Goal: Book appointment/travel/reservation

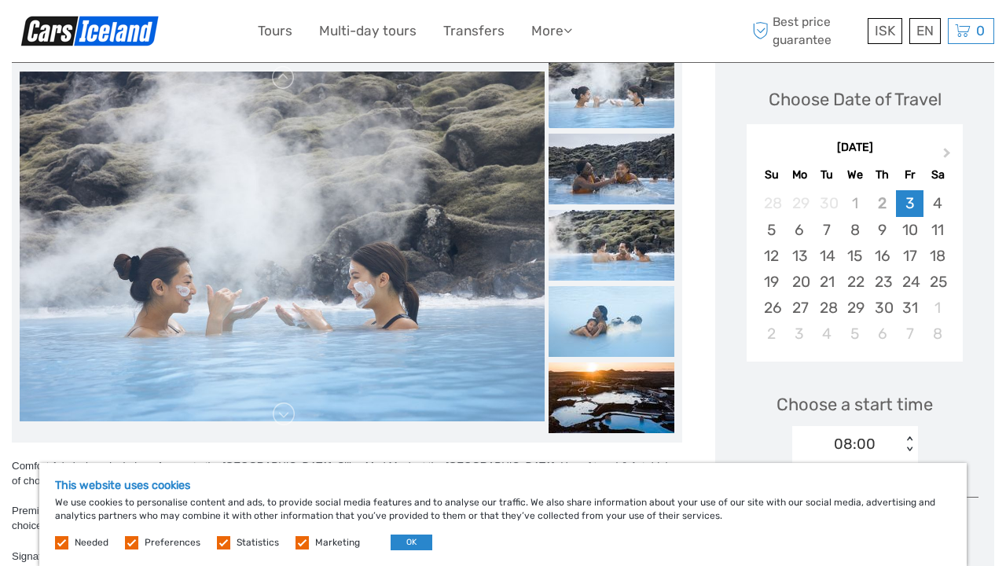
scroll to position [218, 0]
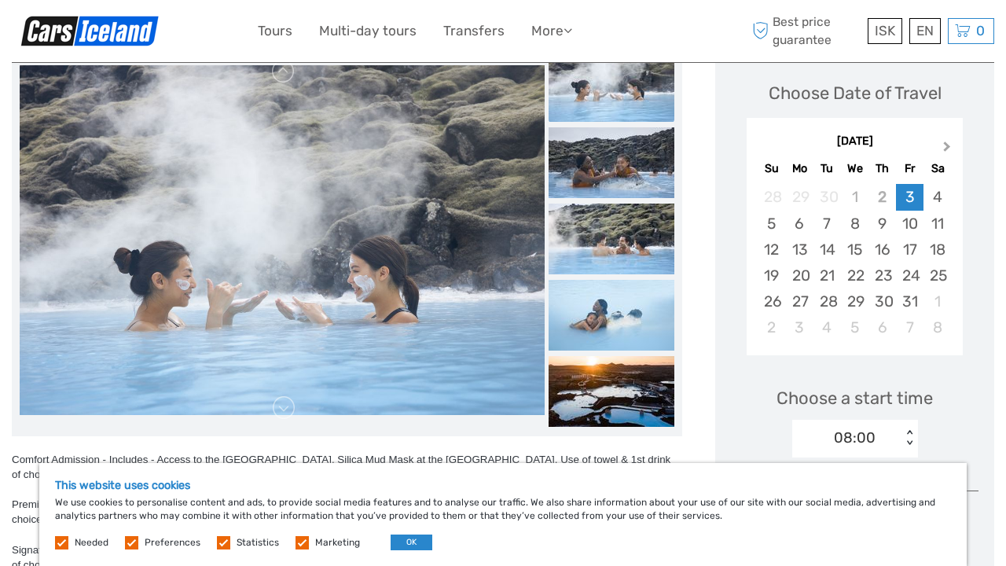
click at [955, 147] on button "Next Month" at bounding box center [948, 149] width 25 height 25
click at [956, 147] on button "Next Month" at bounding box center [948, 149] width 25 height 25
click at [956, 148] on button "Next Month" at bounding box center [948, 149] width 25 height 25
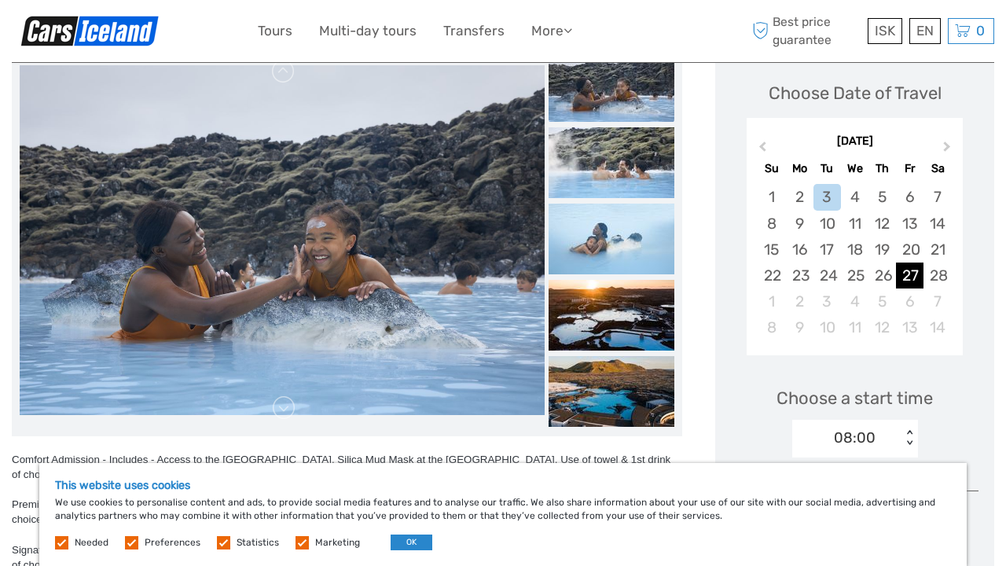
click at [911, 278] on div "27" at bounding box center [909, 275] width 27 height 26
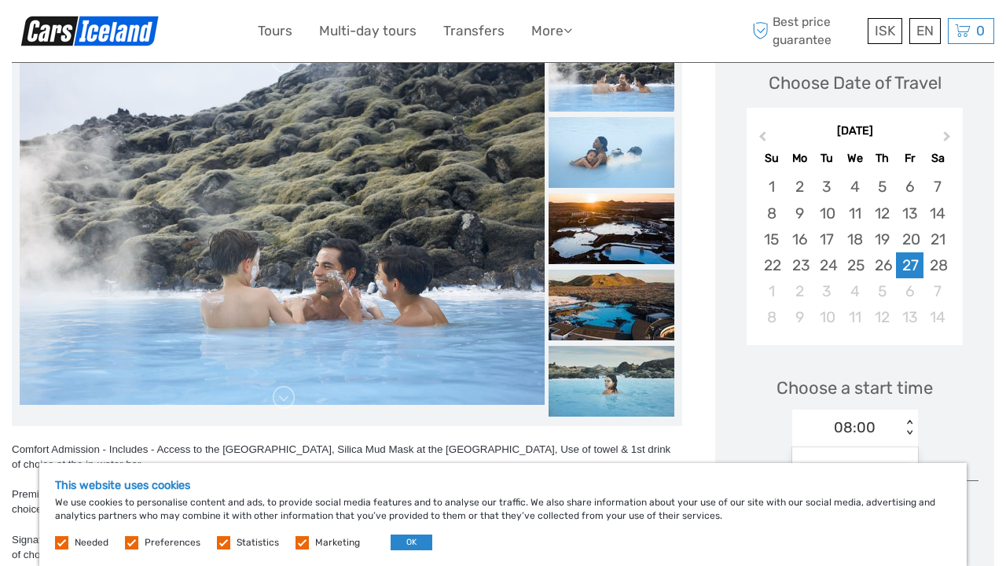
click at [907, 446] on div "option 08:00 selected, 1 of 13. 13 results available. Use Up and Down to choose…" at bounding box center [855, 428] width 126 height 38
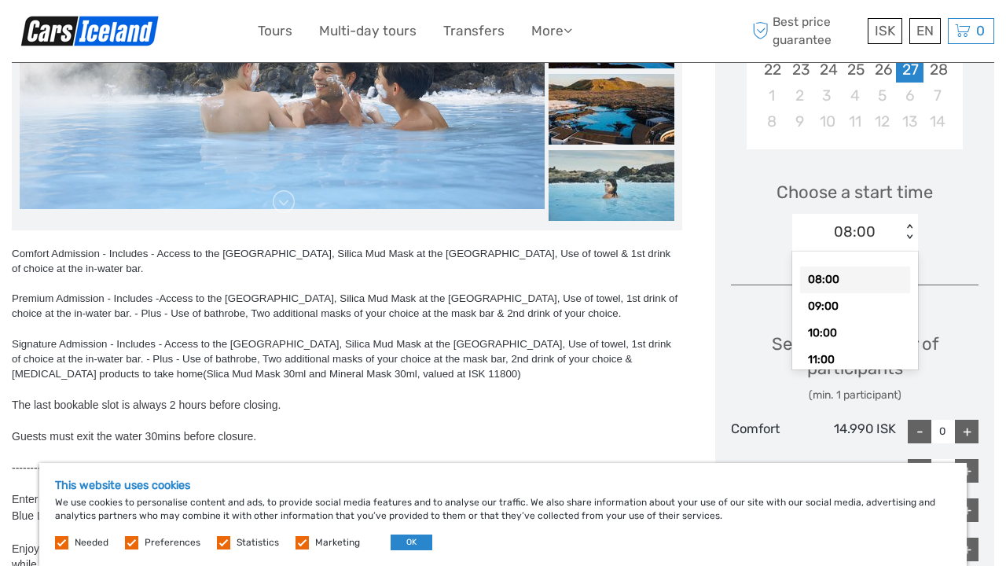
scroll to position [438, 0]
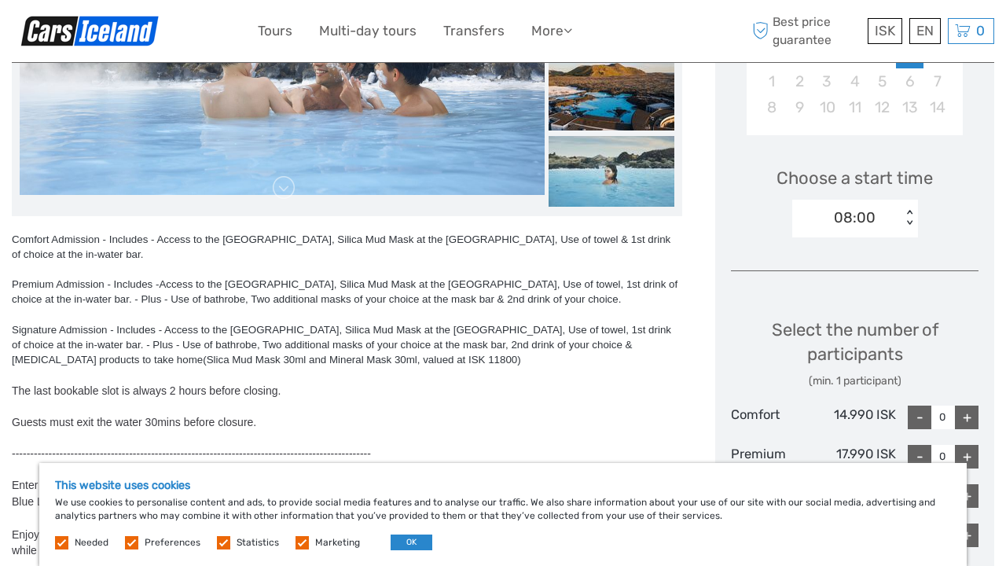
click at [909, 219] on div "< >" at bounding box center [908, 218] width 13 height 16
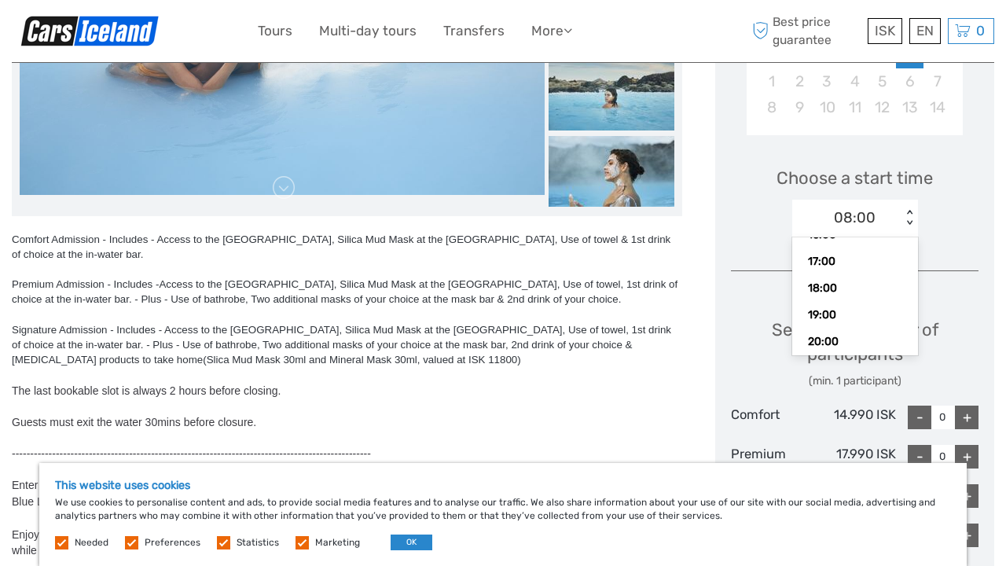
scroll to position [244, 0]
click at [860, 286] on div "18:00" at bounding box center [855, 288] width 110 height 27
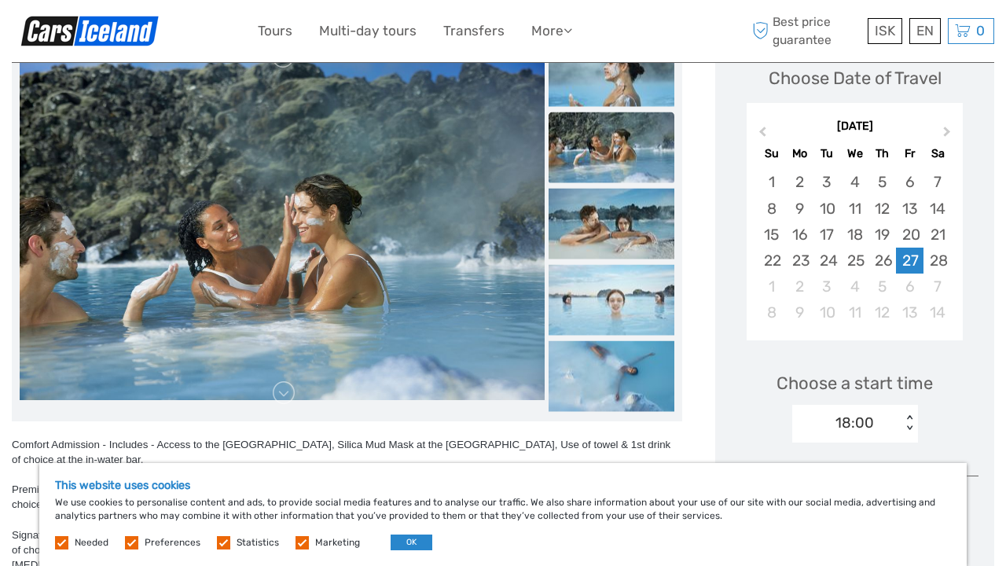
scroll to position [243, 0]
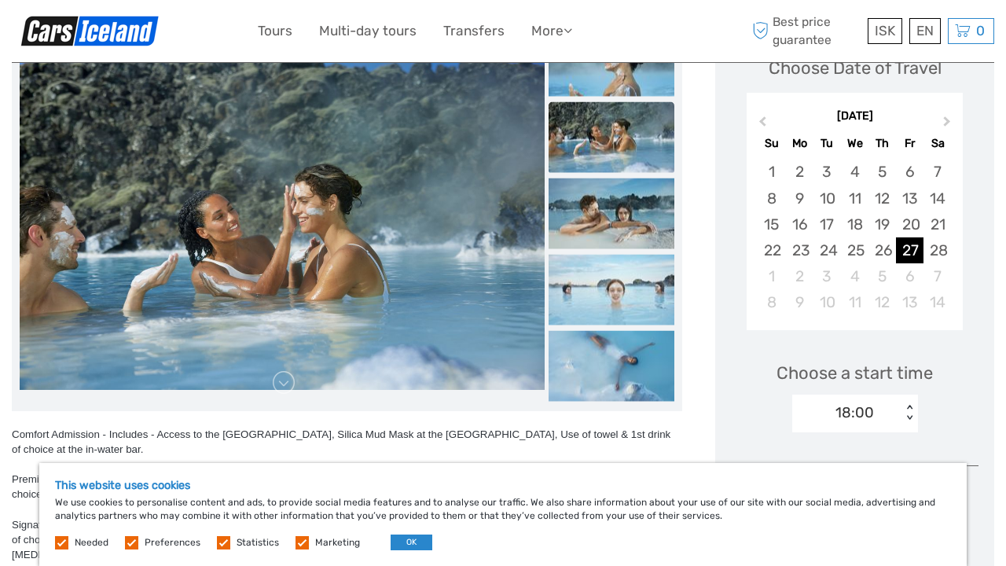
click at [914, 249] on div "27" at bounding box center [909, 250] width 27 height 26
click at [863, 402] on div "18:00" at bounding box center [854, 412] width 38 height 20
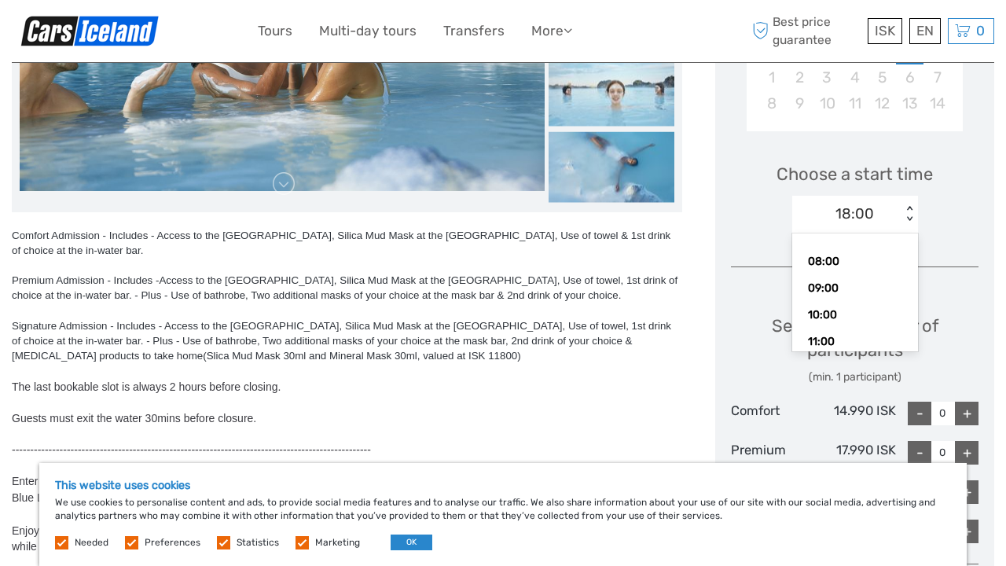
scroll to position [455, 0]
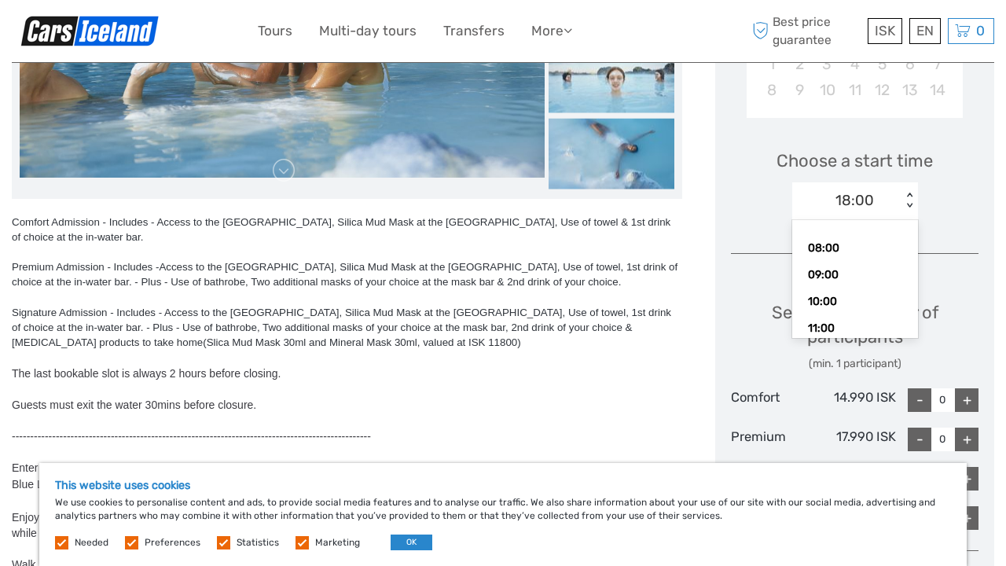
click at [765, 365] on div "(min. 1 participant)" at bounding box center [854, 364] width 247 height 16
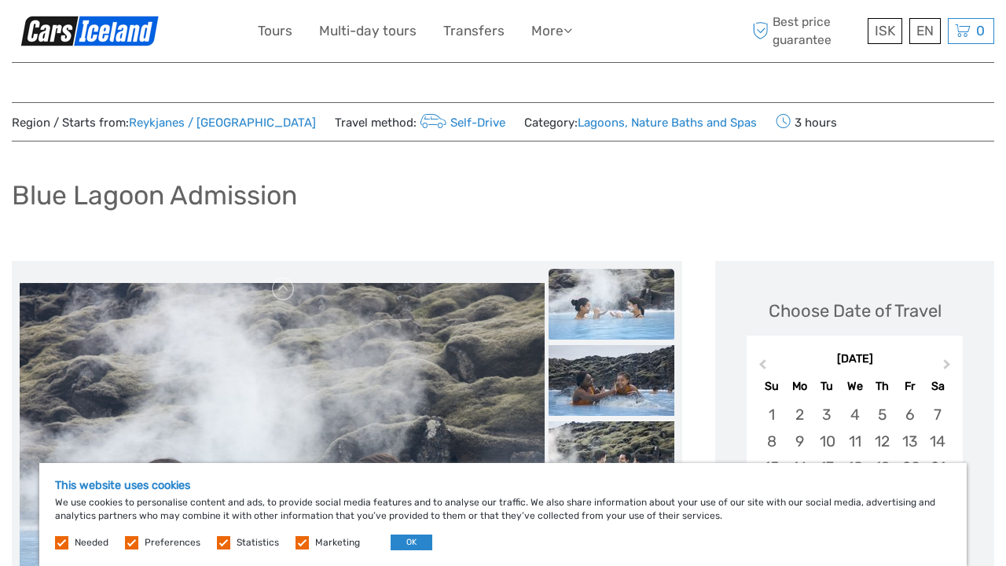
scroll to position [0, 0]
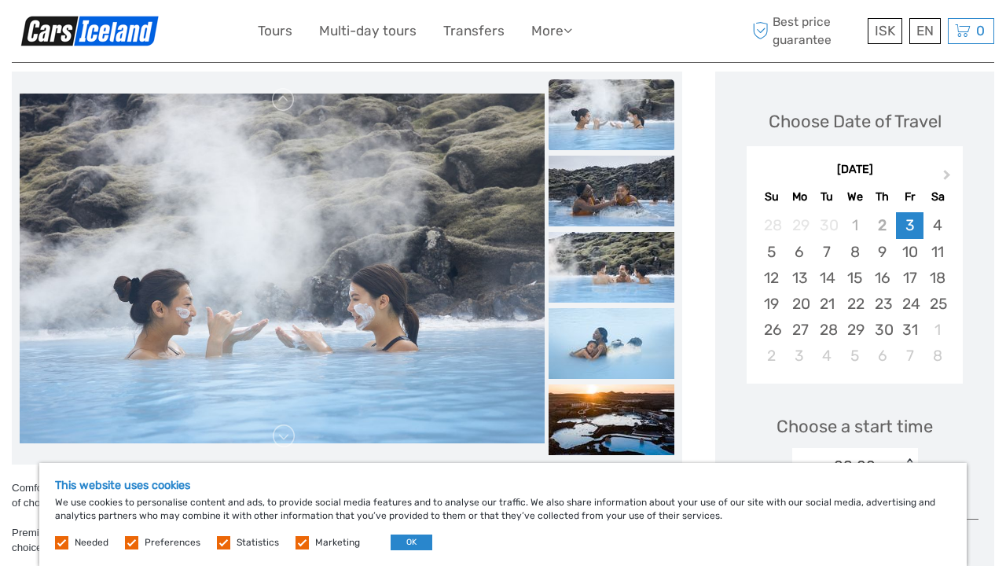
scroll to position [205, 0]
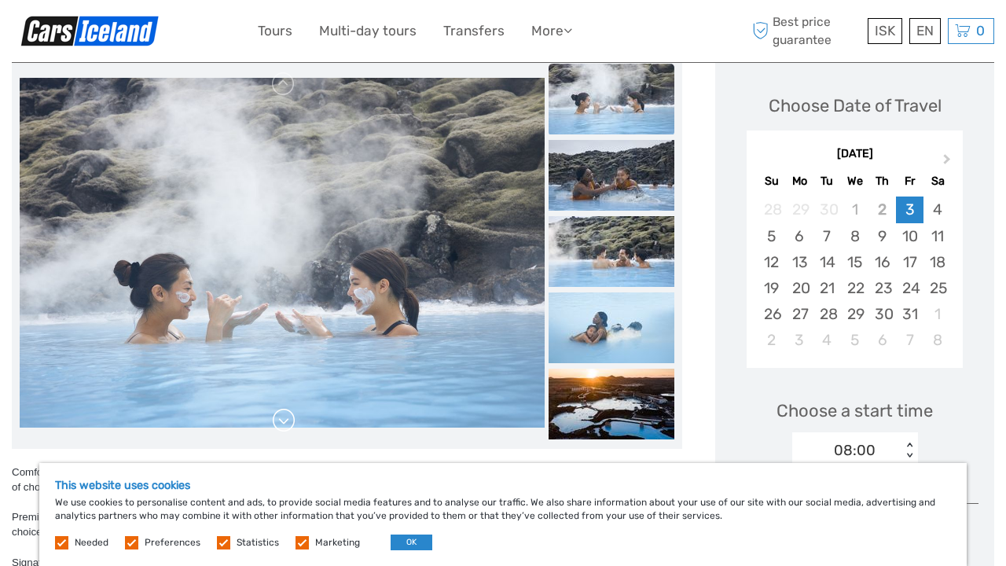
click at [278, 423] on link at bounding box center [283, 420] width 25 height 25
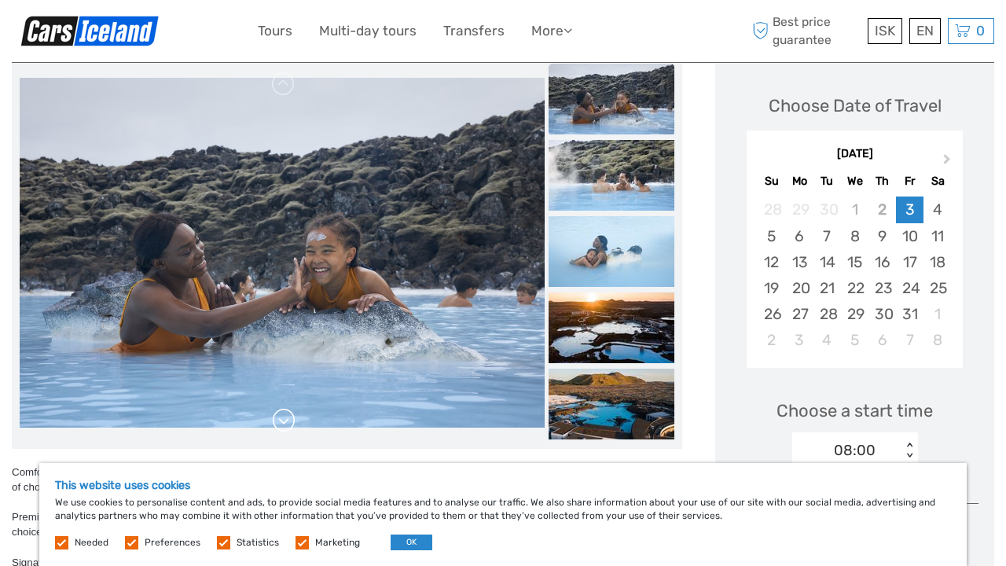
click at [278, 423] on link at bounding box center [283, 420] width 25 height 25
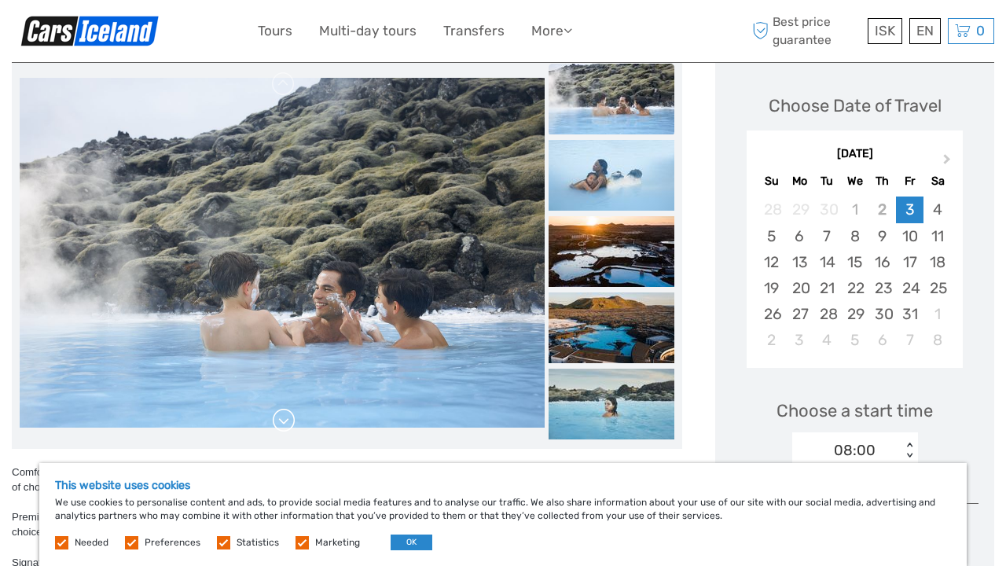
click at [278, 423] on link at bounding box center [283, 420] width 25 height 25
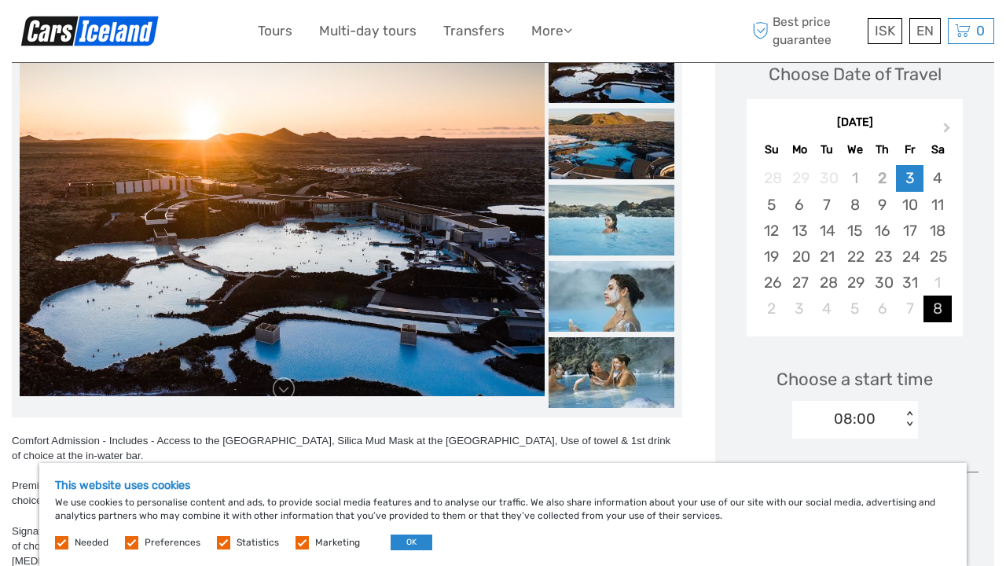
scroll to position [224, 0]
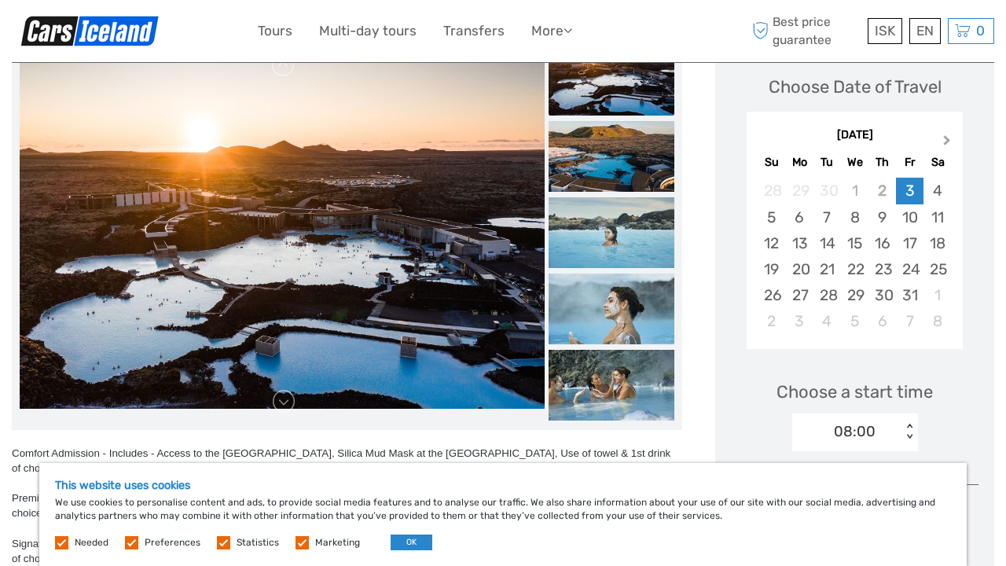
click at [946, 134] on button "Next Month" at bounding box center [948, 143] width 25 height 25
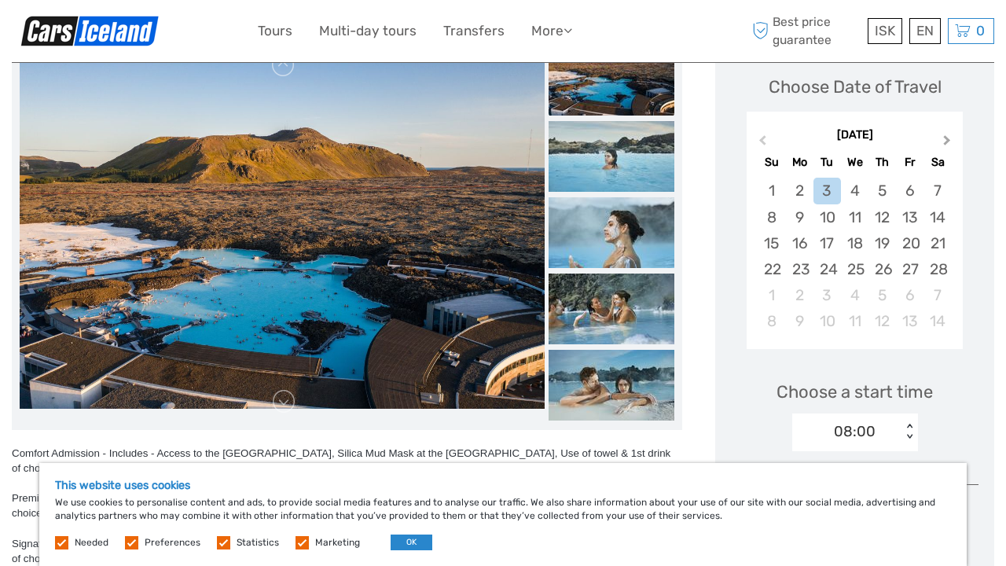
click at [946, 134] on button "Next Month" at bounding box center [948, 143] width 25 height 25
click at [762, 141] on span "Previous Month" at bounding box center [762, 143] width 0 height 23
click at [911, 274] on div "27" at bounding box center [909, 269] width 27 height 26
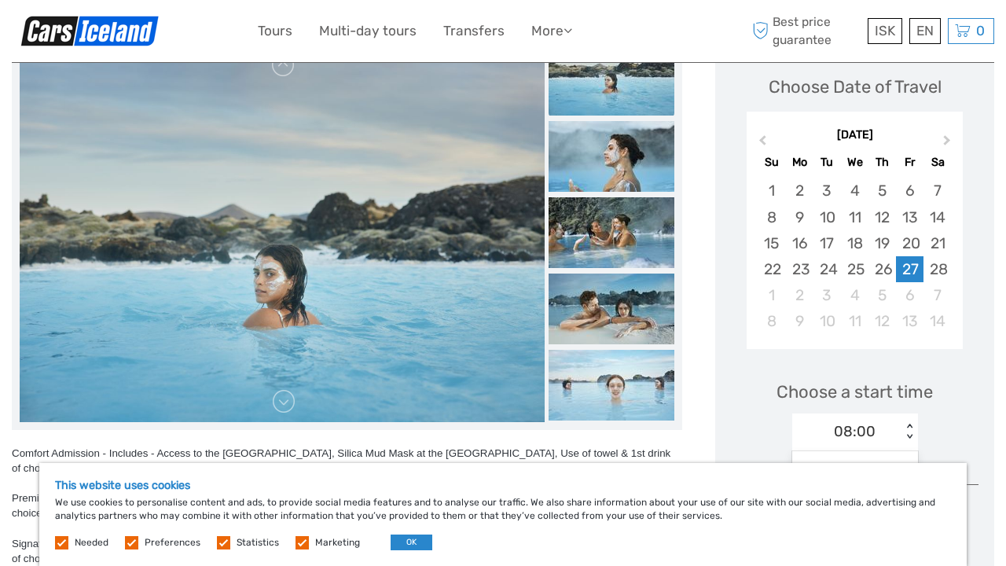
click at [910, 437] on div "< >" at bounding box center [908, 431] width 13 height 16
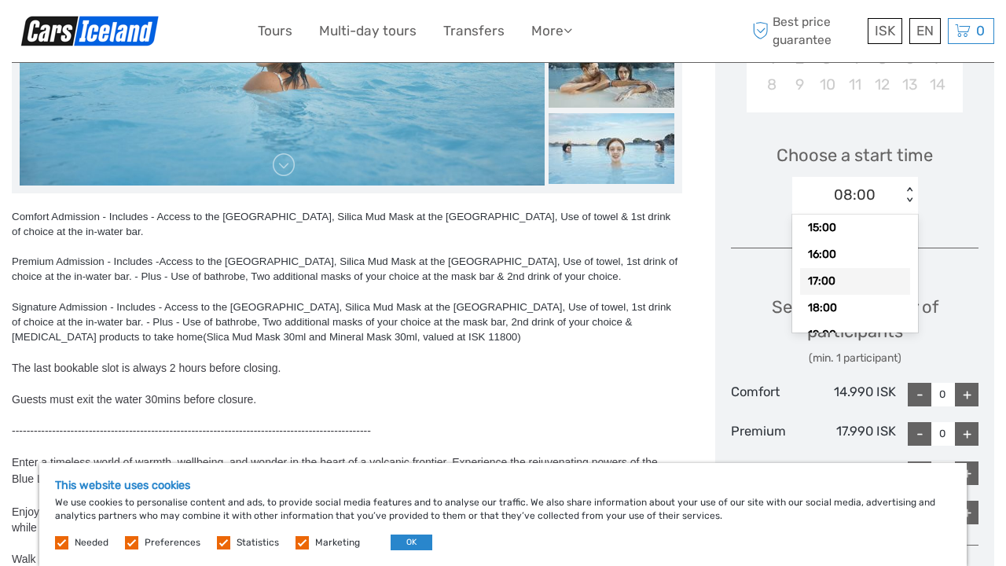
scroll to position [208, 0]
click at [859, 299] on div "18:00" at bounding box center [855, 301] width 110 height 27
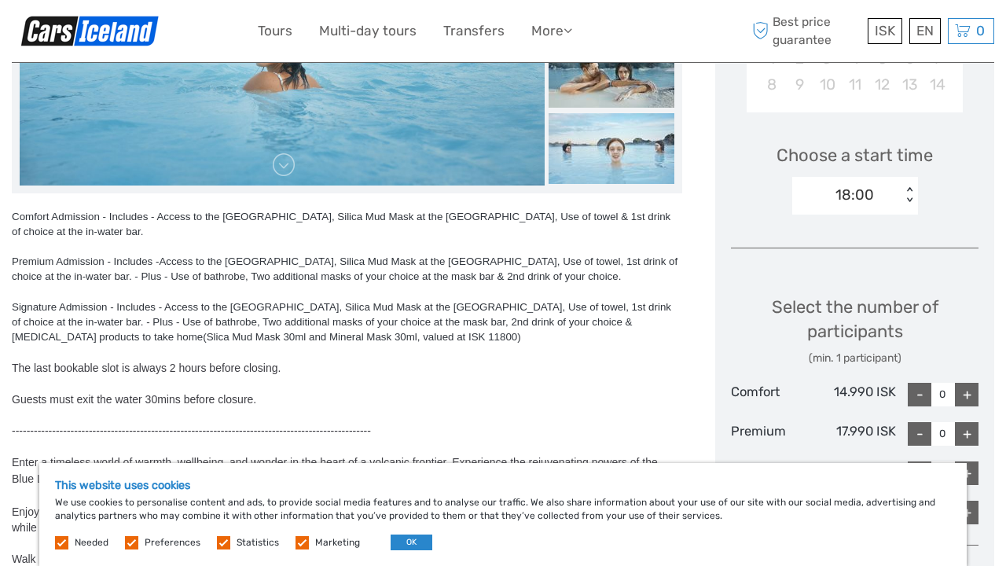
click at [970, 396] on div "+" at bounding box center [967, 395] width 24 height 24
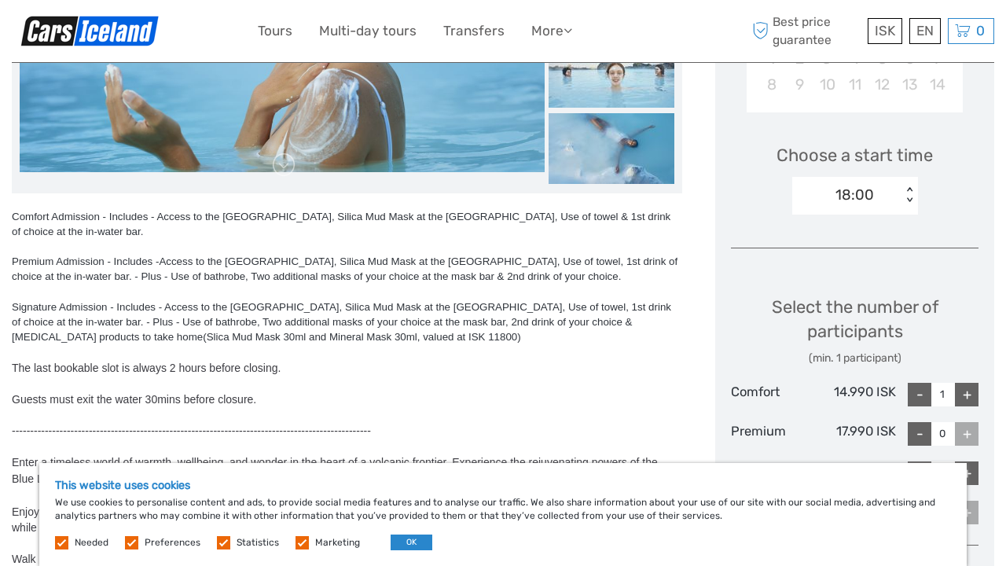
click at [970, 395] on div "+" at bounding box center [967, 395] width 24 height 24
type input "2"
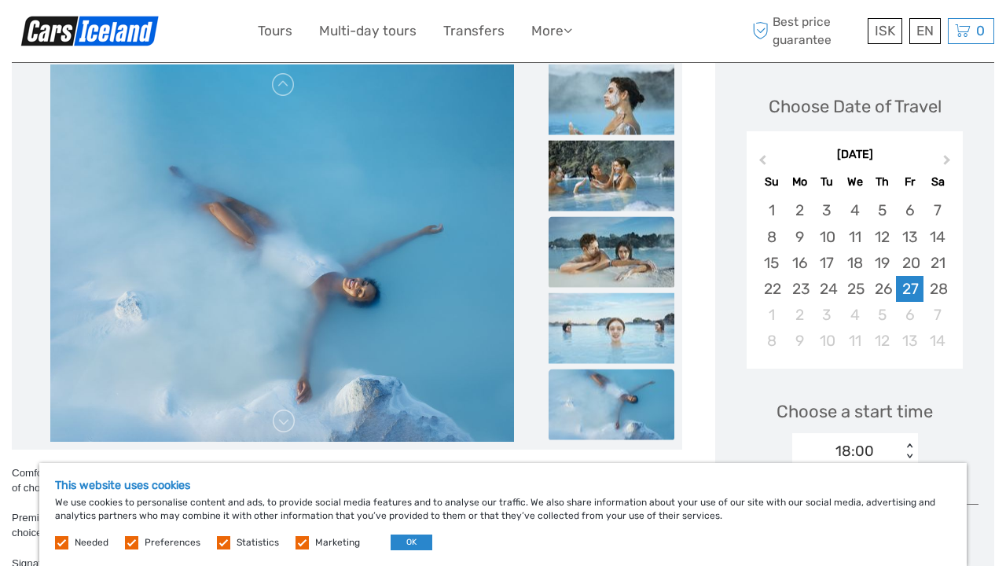
scroll to position [179, 0]
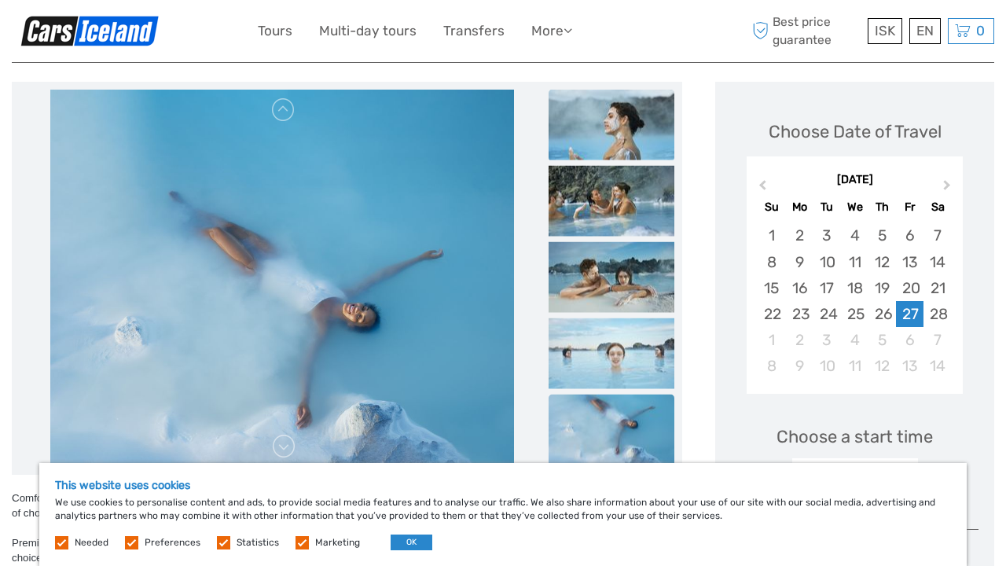
click at [597, 131] on img at bounding box center [611, 125] width 126 height 71
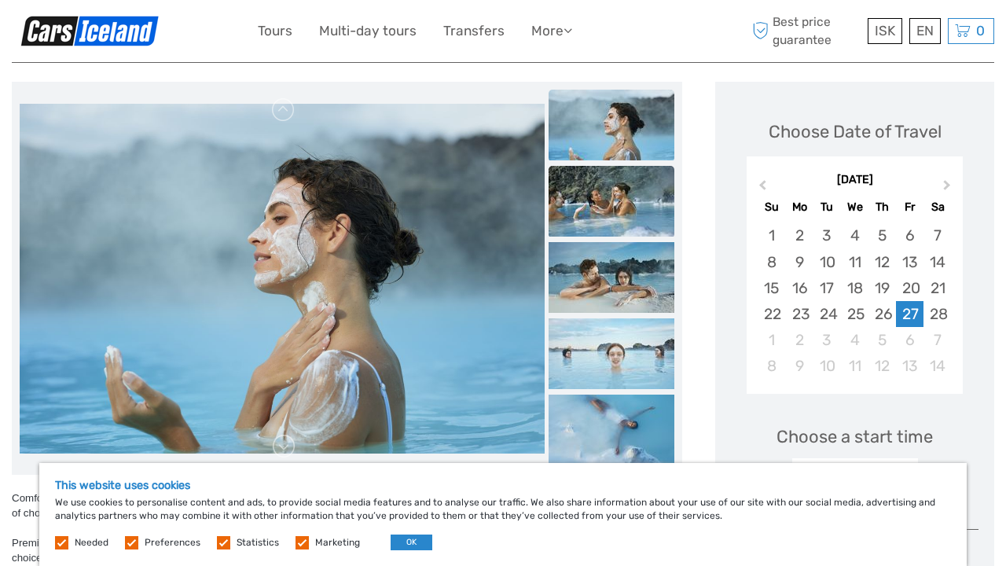
click at [601, 209] on img at bounding box center [611, 201] width 126 height 71
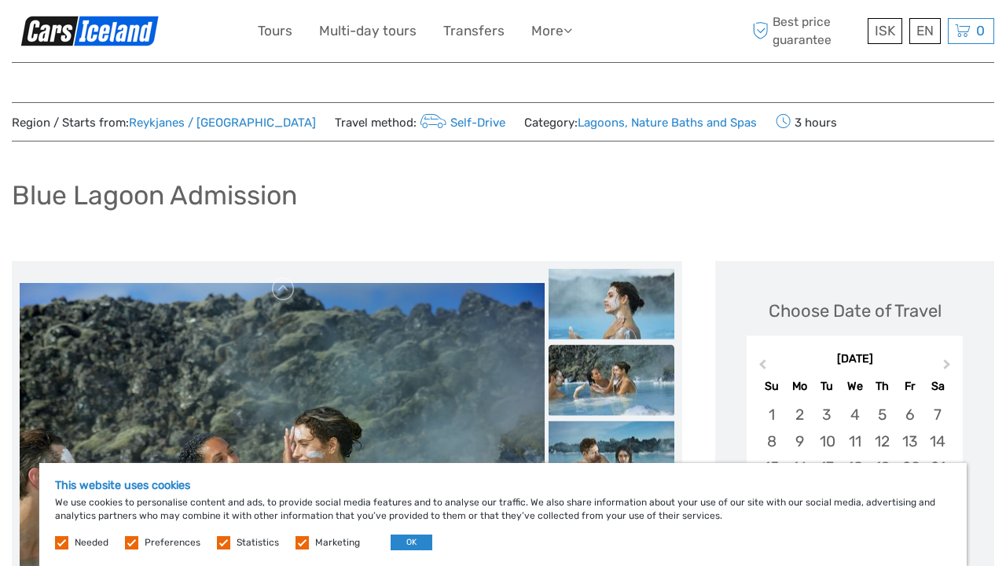
scroll to position [0, 0]
